Goal: Task Accomplishment & Management: Manage account settings

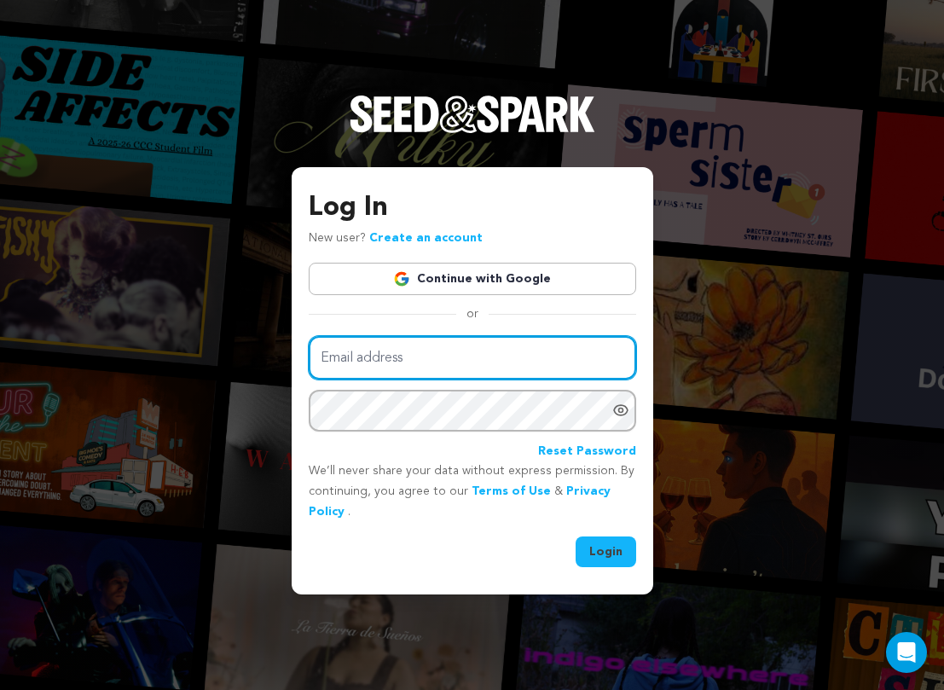
type input "[EMAIL_ADDRESS][DOMAIN_NAME]"
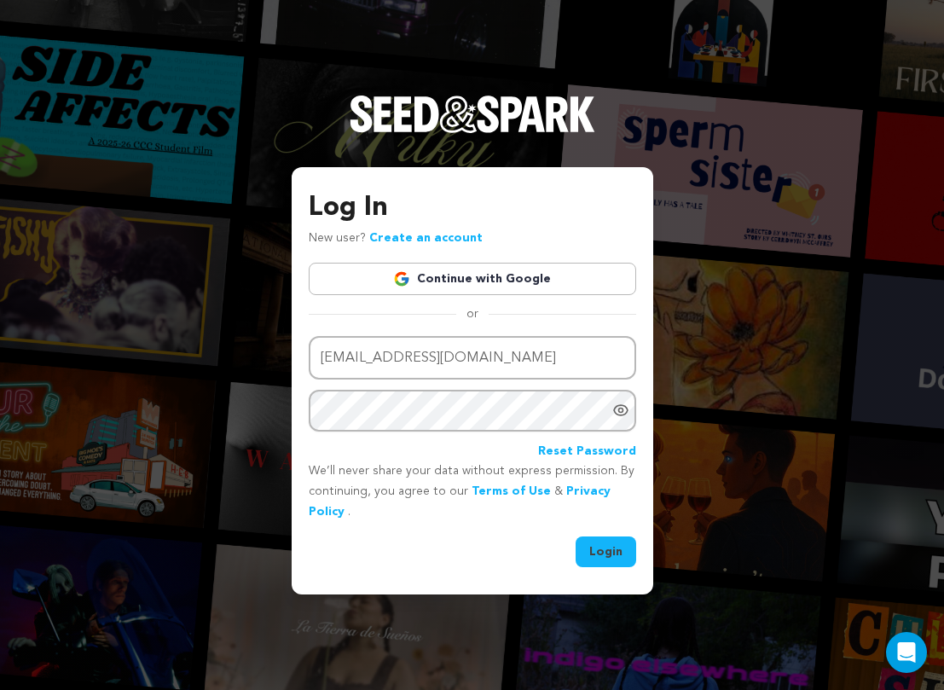
click at [455, 273] on link "Continue with Google" at bounding box center [472, 279] width 327 height 32
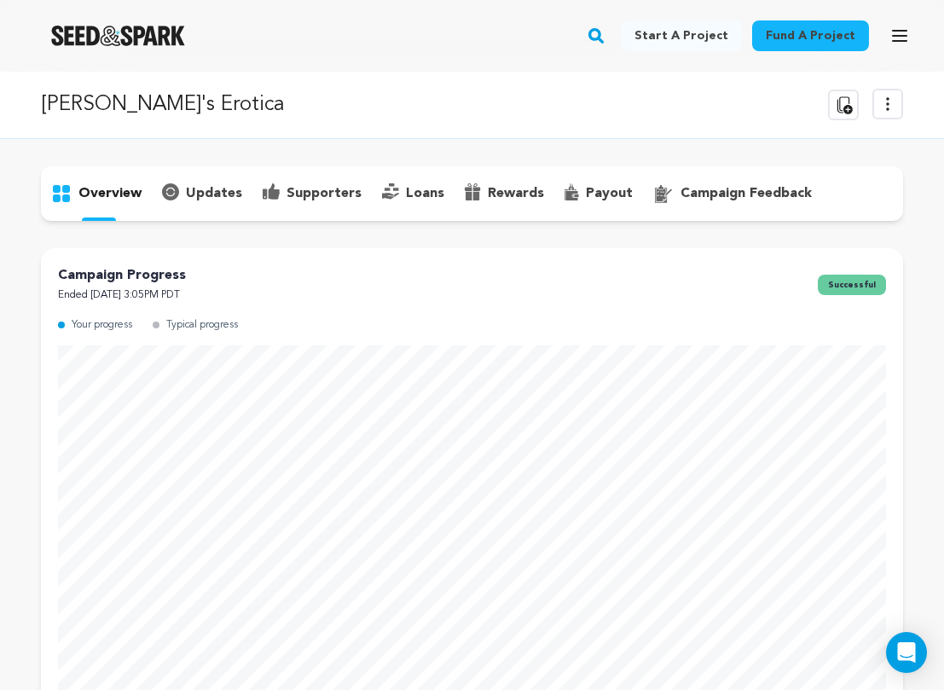
click at [328, 188] on p "supporters" at bounding box center [323, 193] width 75 height 20
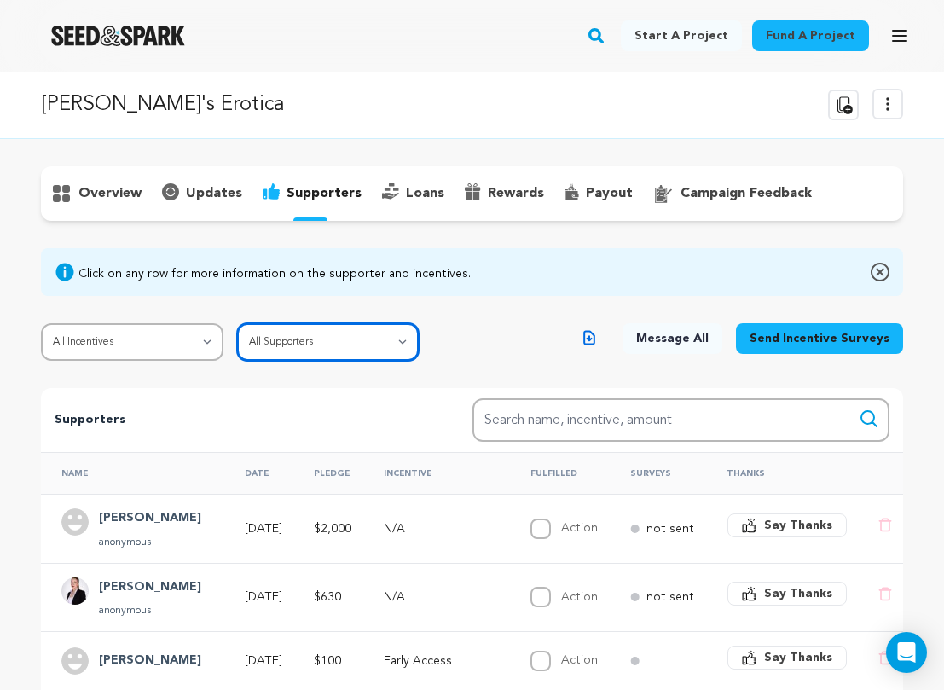
click at [245, 340] on select "All Supporters Survey not sent Survey incomplete Survey complete Incentive not …" at bounding box center [328, 342] width 182 height 38
select select "pledge_incomplete"
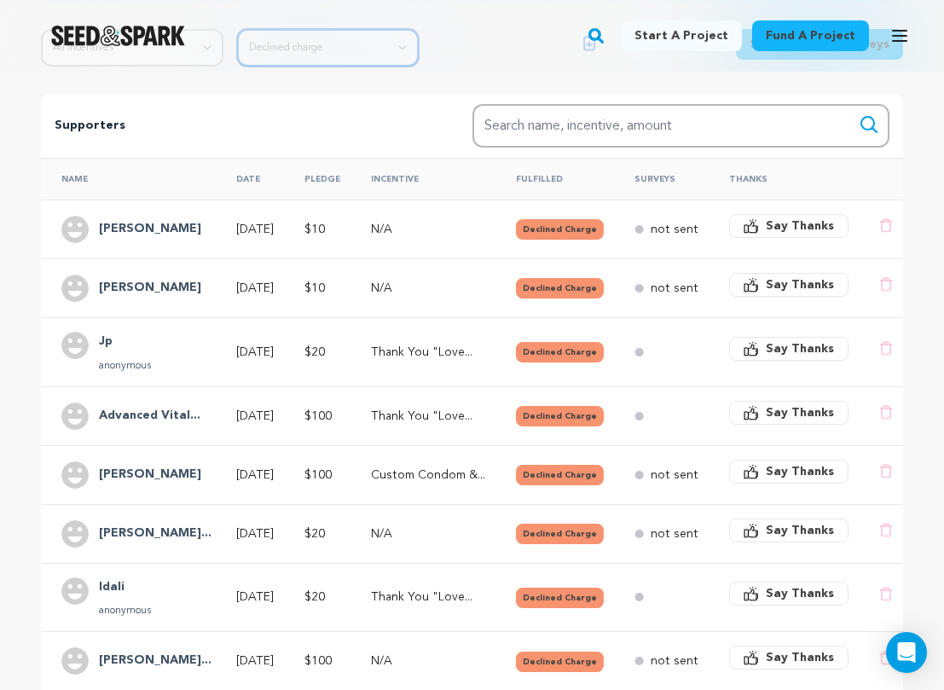
scroll to position [297, 0]
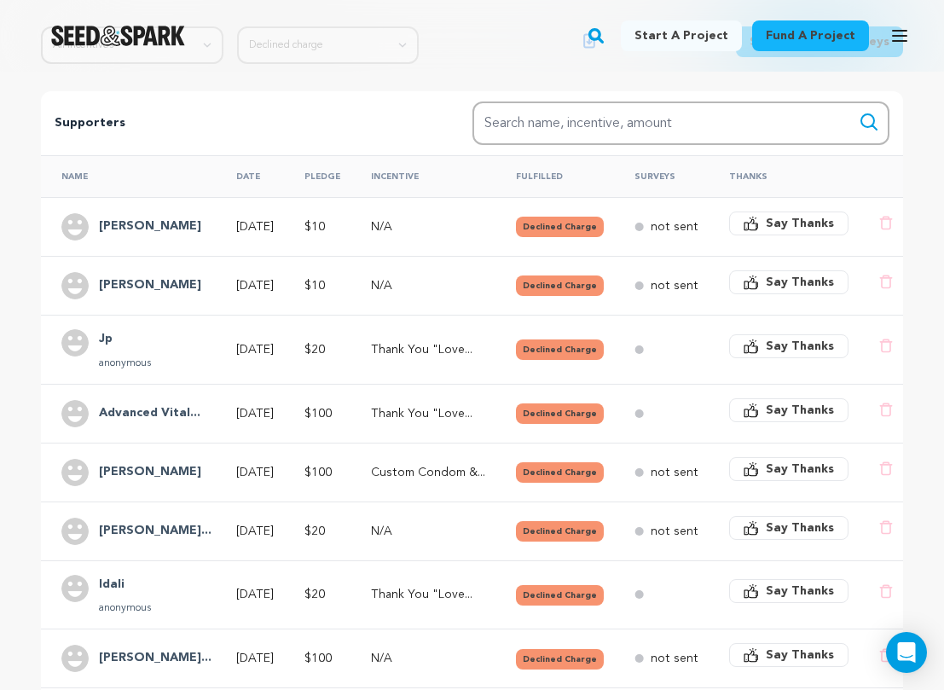
click at [17, 461] on div "overview" at bounding box center [472, 367] width 944 height 994
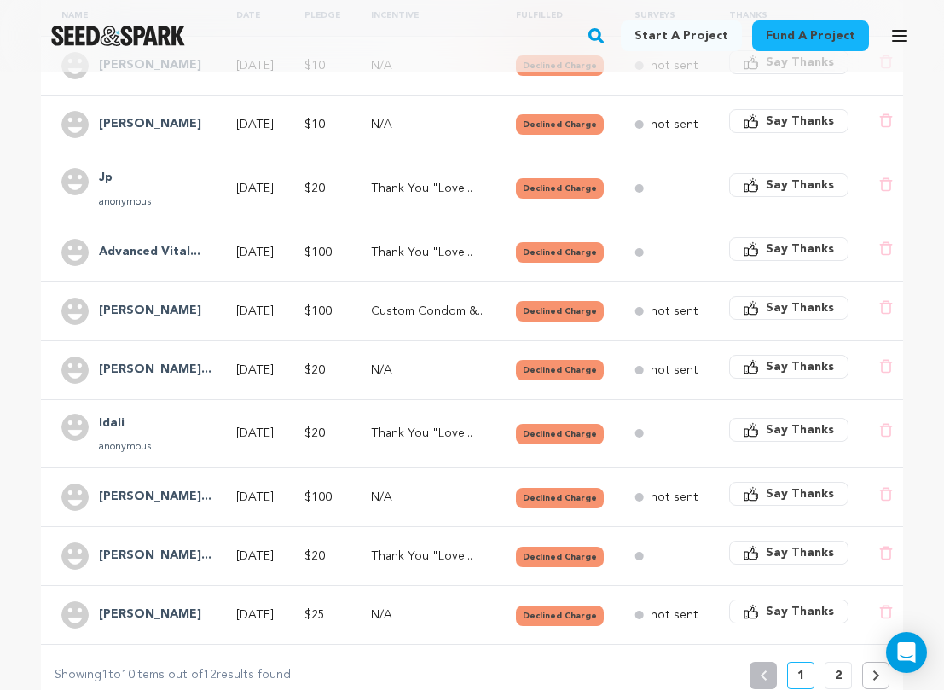
scroll to position [507, 0]
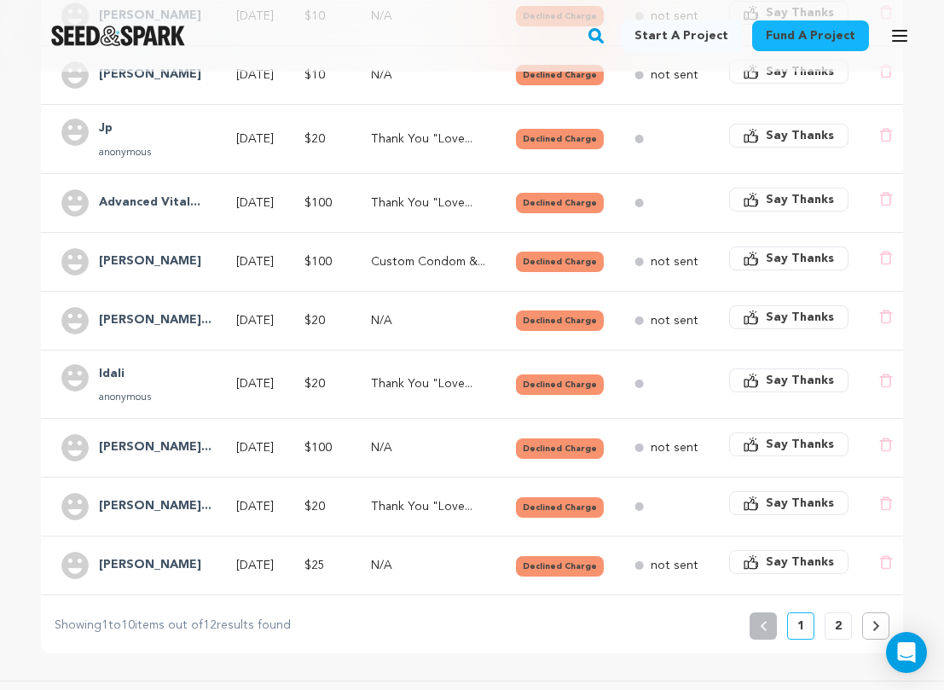
click at [14, 431] on div "overview" at bounding box center [472, 156] width 944 height 994
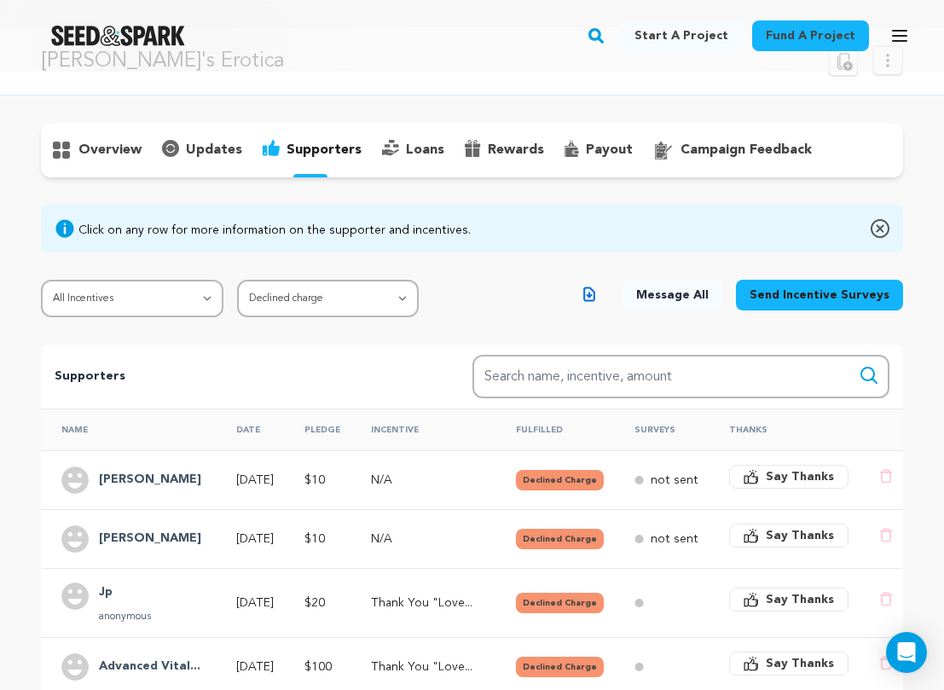
scroll to position [0, 0]
